Goal: Task Accomplishment & Management: Manage account settings

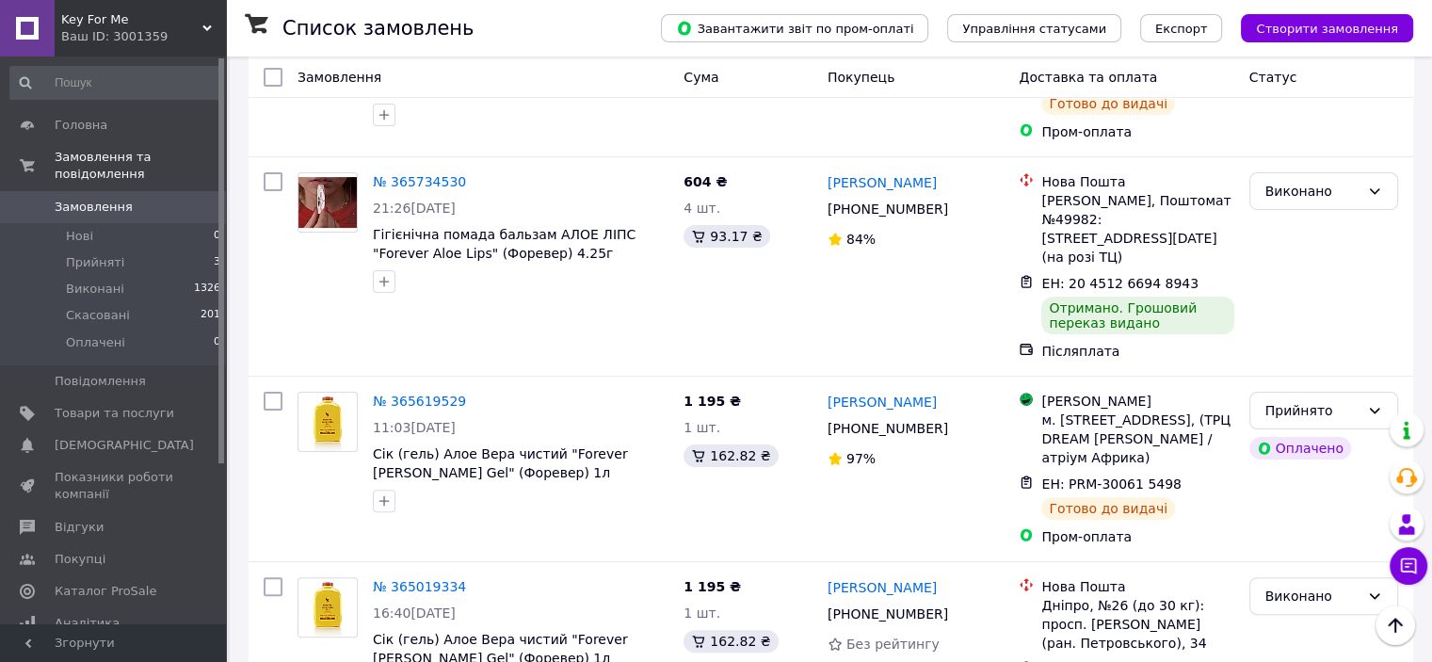
scroll to position [414, 0]
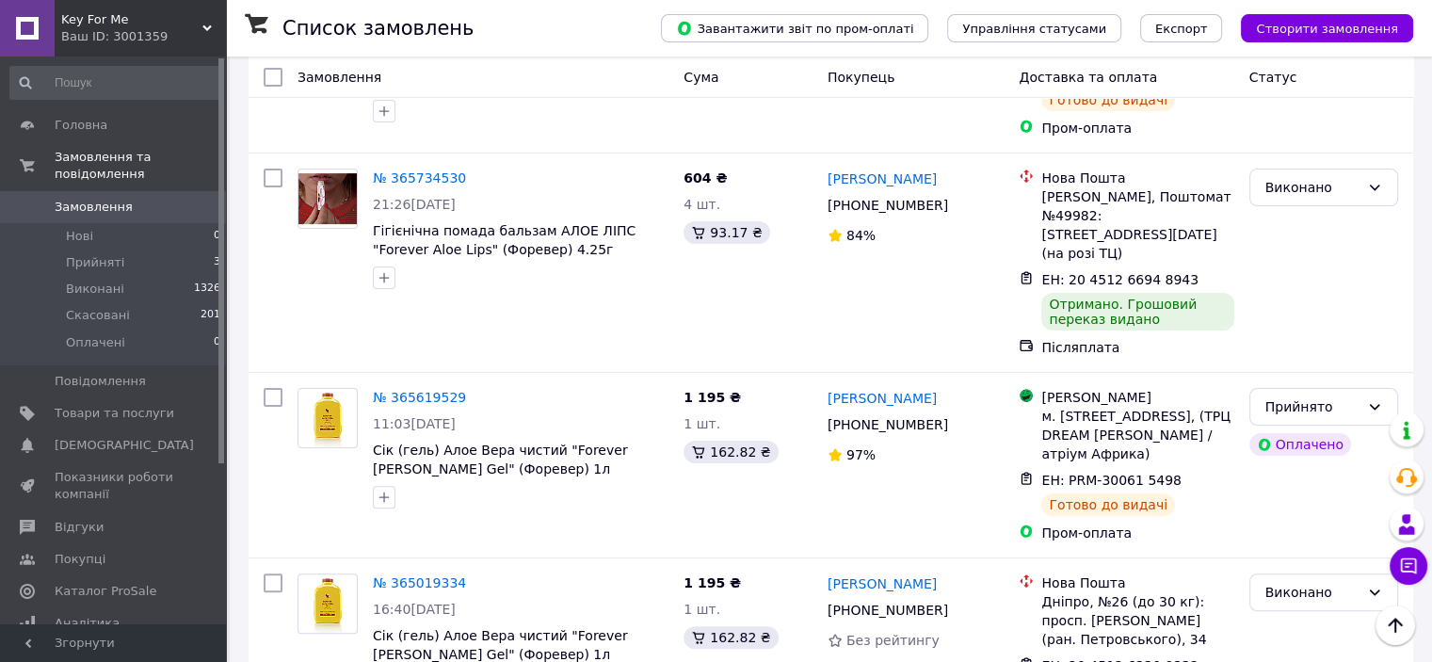
click at [203, 26] on use at bounding box center [206, 28] width 9 height 6
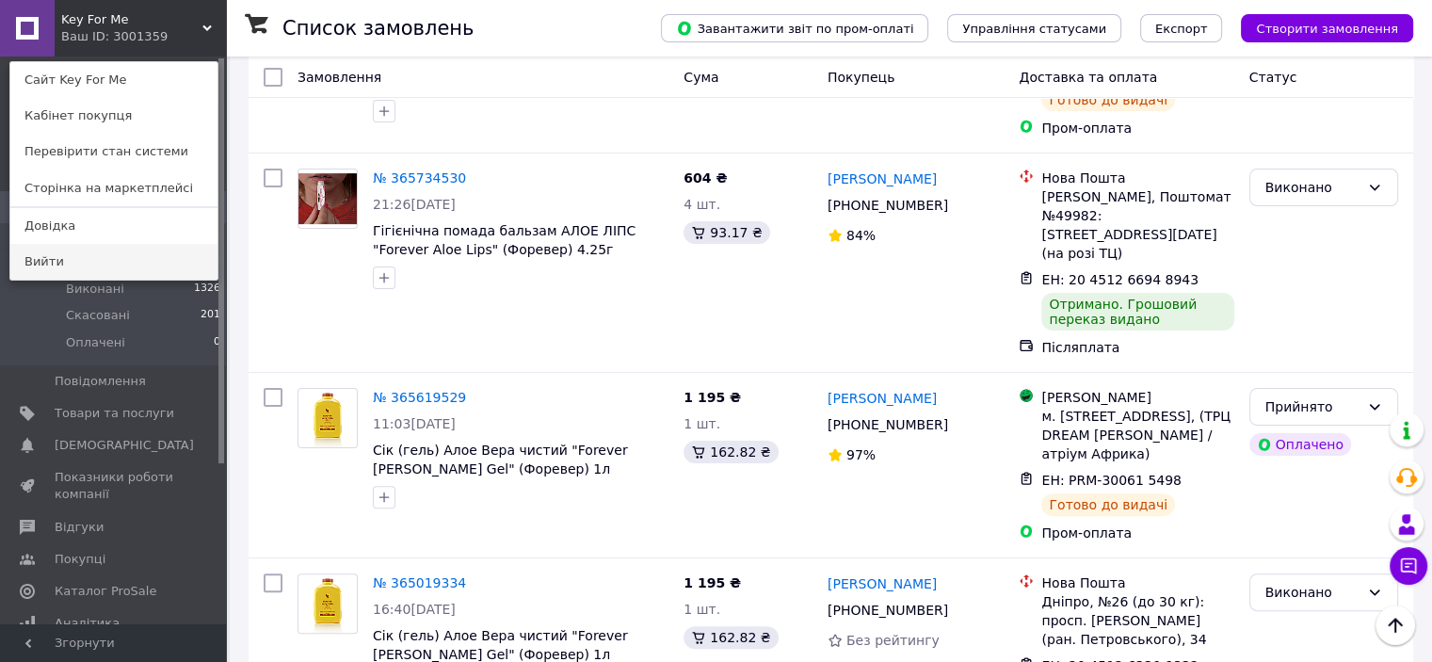
click at [99, 264] on link "Вийти" at bounding box center [113, 262] width 207 height 36
